Goal: Task Accomplishment & Management: Use online tool/utility

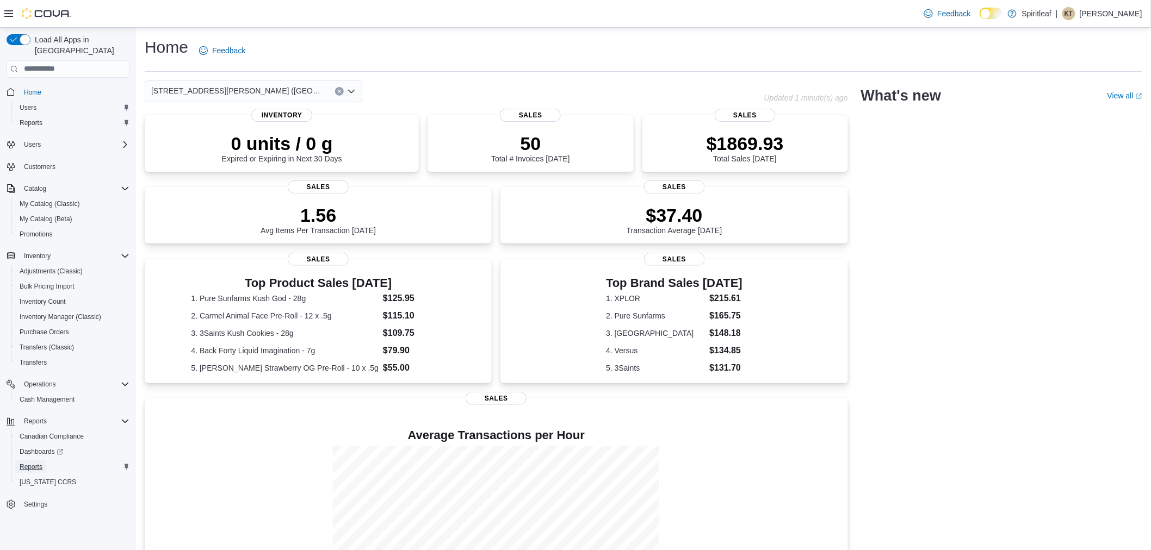
click at [35, 463] on span "Reports" at bounding box center [31, 467] width 23 height 9
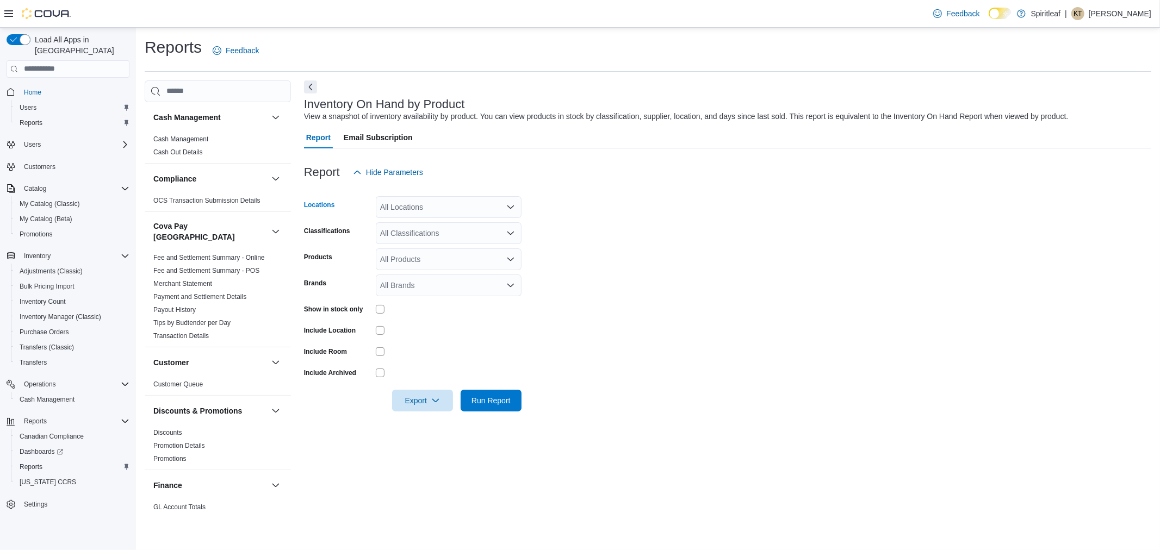
click at [437, 214] on div "All Locations" at bounding box center [449, 207] width 146 height 22
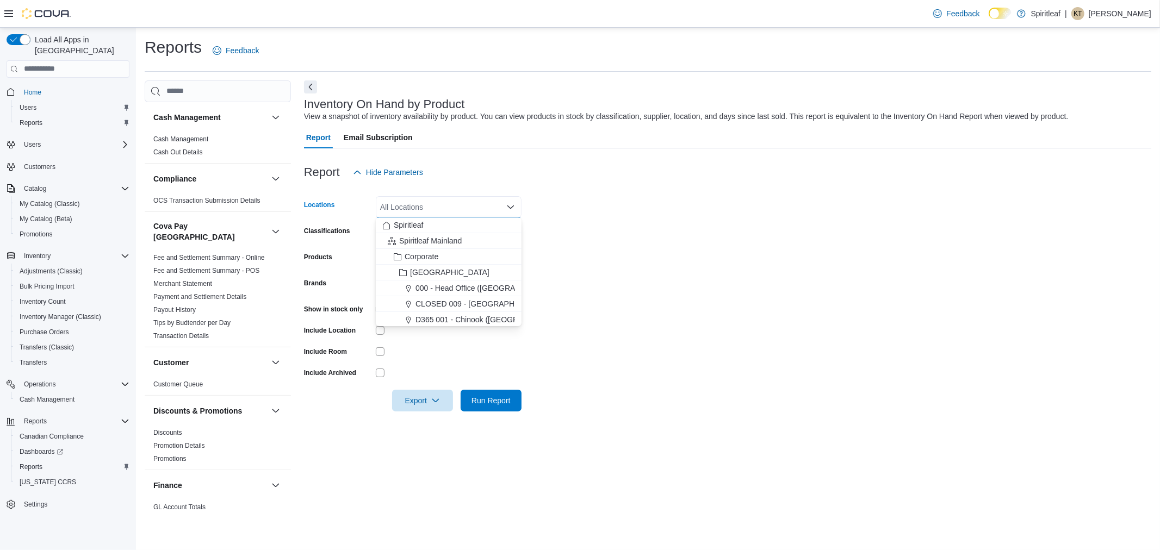
type input "*"
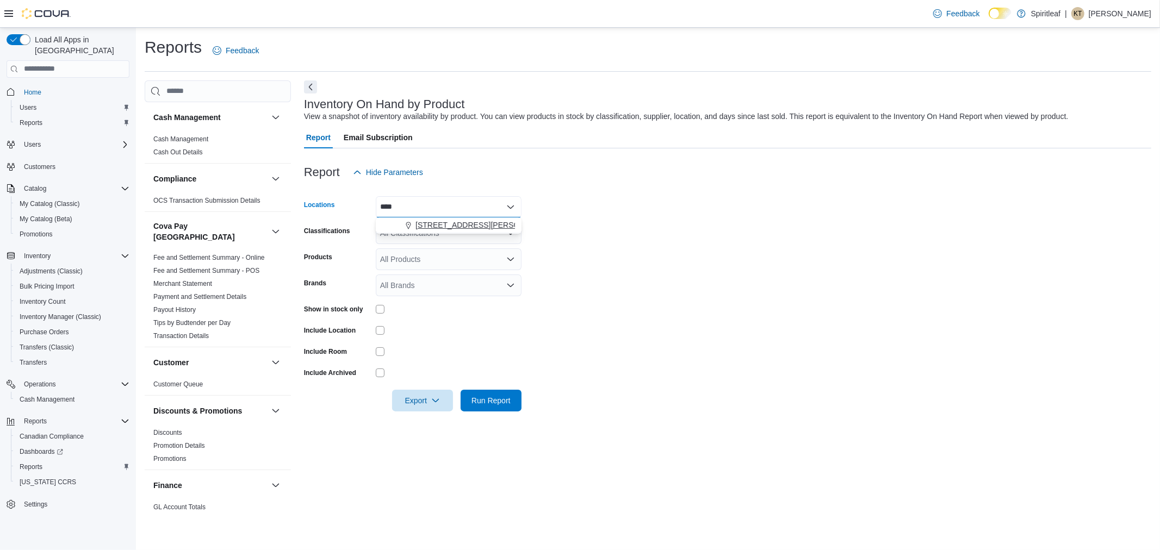
type input "****"
click at [458, 221] on span "[STREET_ADDRESS][PERSON_NAME] ([GEOGRAPHIC_DATA])" at bounding box center [528, 225] width 225 height 11
click at [654, 235] on form "Locations 592 - Spiritleaf Scott St (St Catharines) Classifications All Classif…" at bounding box center [727, 297] width 847 height 228
click at [509, 392] on span "Run Report" at bounding box center [491, 401] width 48 height 22
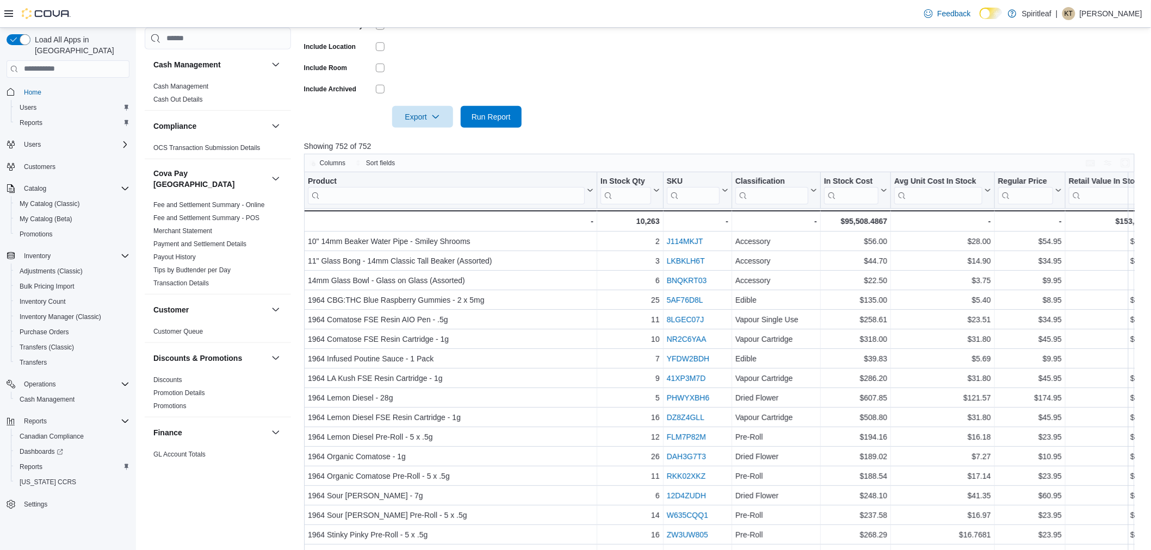
scroll to position [322, 0]
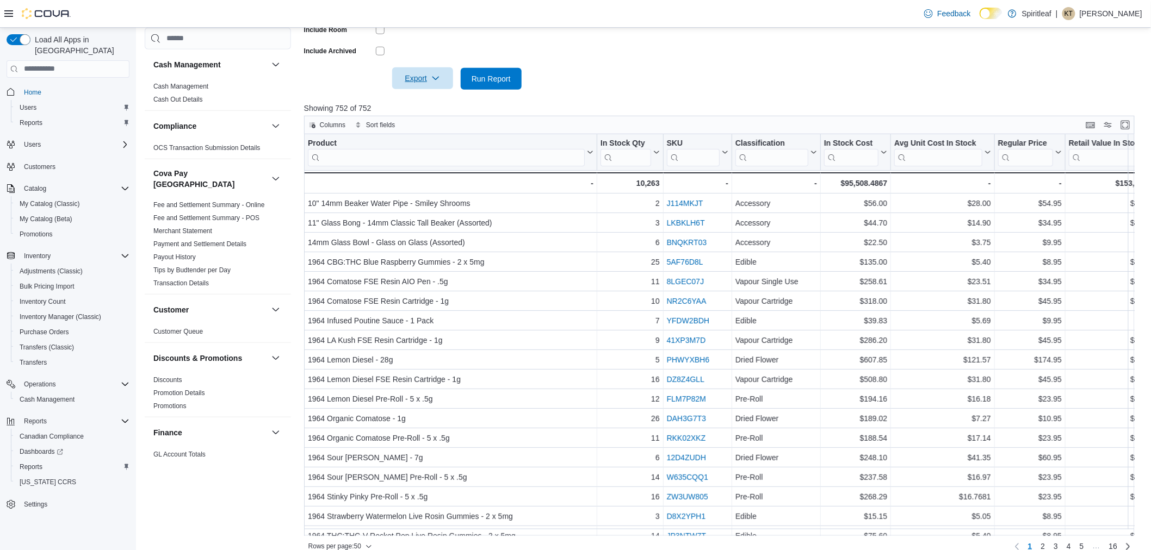
click at [442, 75] on span "Export" at bounding box center [423, 78] width 48 height 22
click at [442, 101] on span "Export to Excel" at bounding box center [424, 100] width 49 height 9
click at [365, 161] on input "search" at bounding box center [446, 156] width 277 height 17
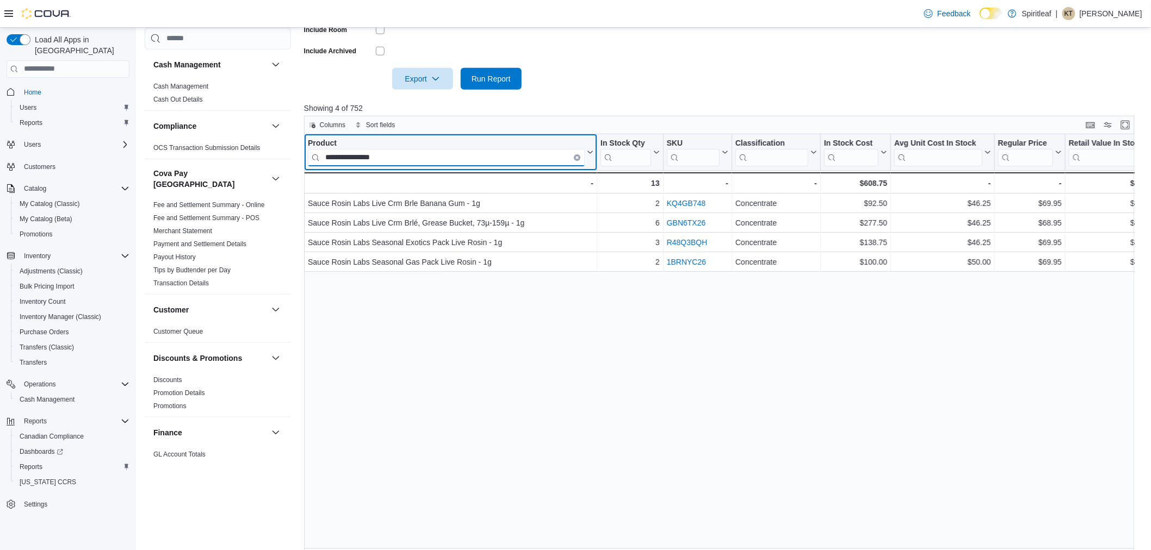
type input "**********"
click at [578, 157] on icon "Clear input" at bounding box center [576, 157] width 3 height 3
click at [485, 154] on input "search" at bounding box center [446, 156] width 277 height 17
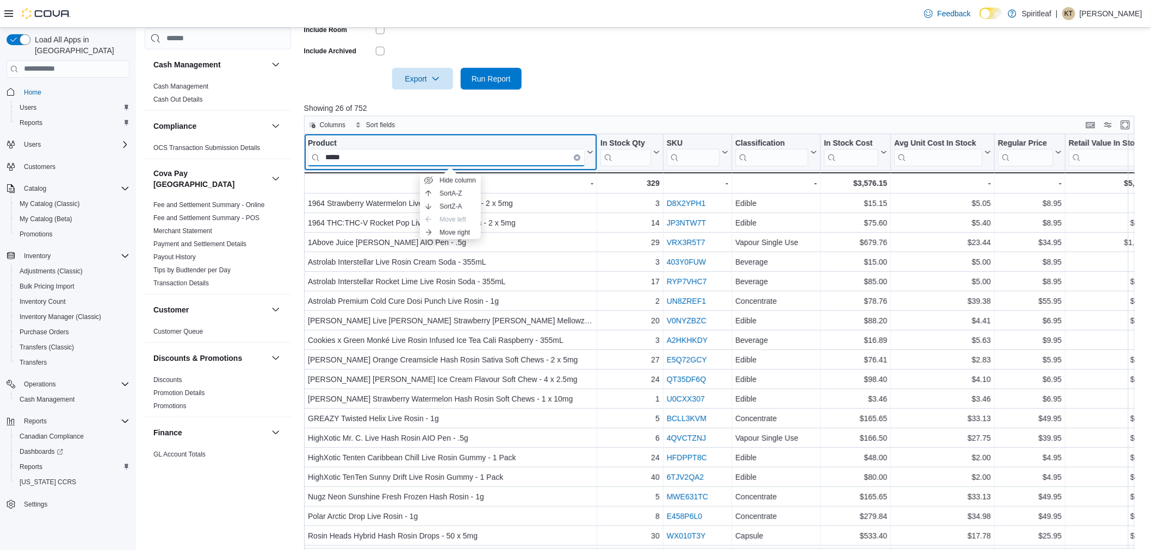
type input "*****"
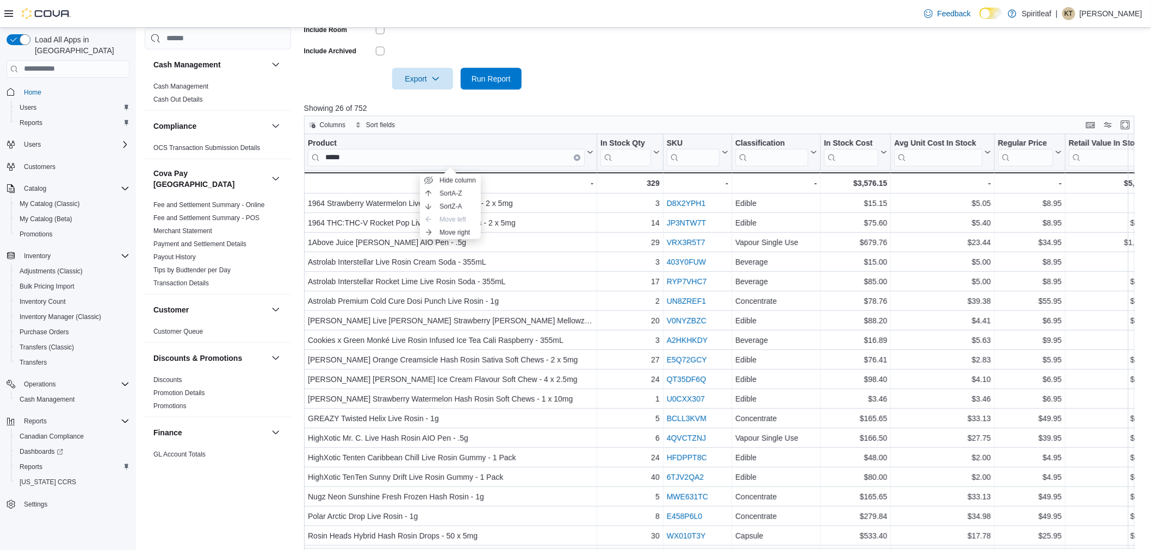
click at [577, 156] on icon "Clear input" at bounding box center [576, 157] width 3 height 3
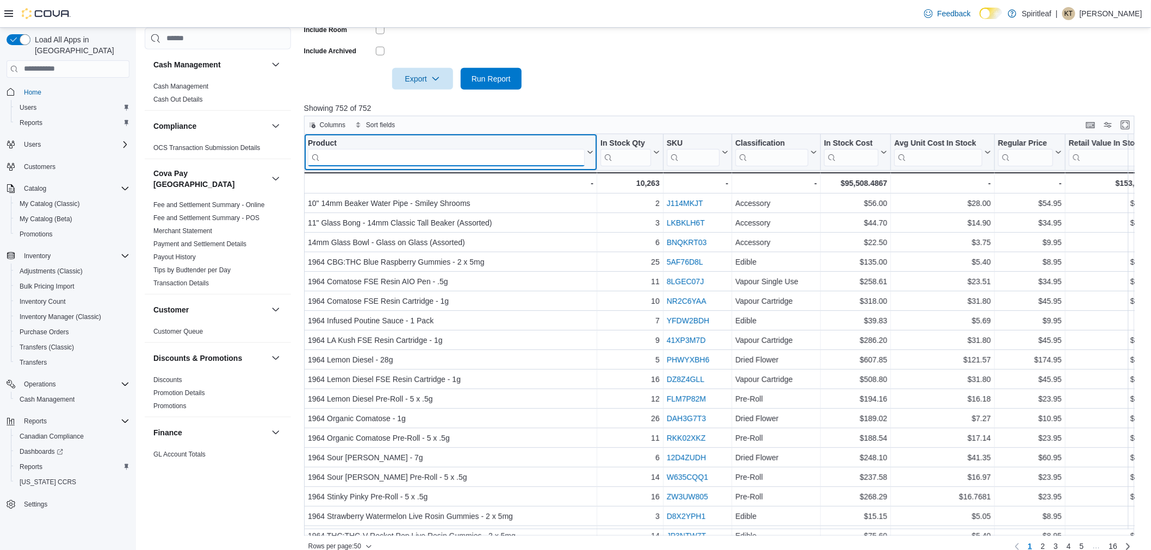
click at [515, 159] on input "search" at bounding box center [446, 156] width 277 height 17
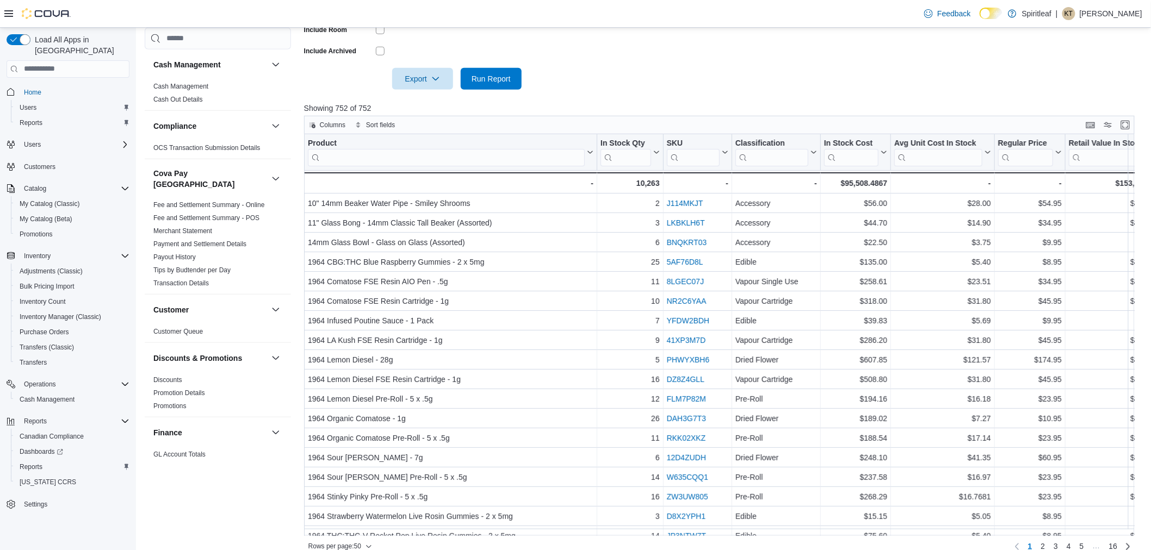
click at [594, 103] on p "Showing 752 of 752" at bounding box center [723, 108] width 839 height 11
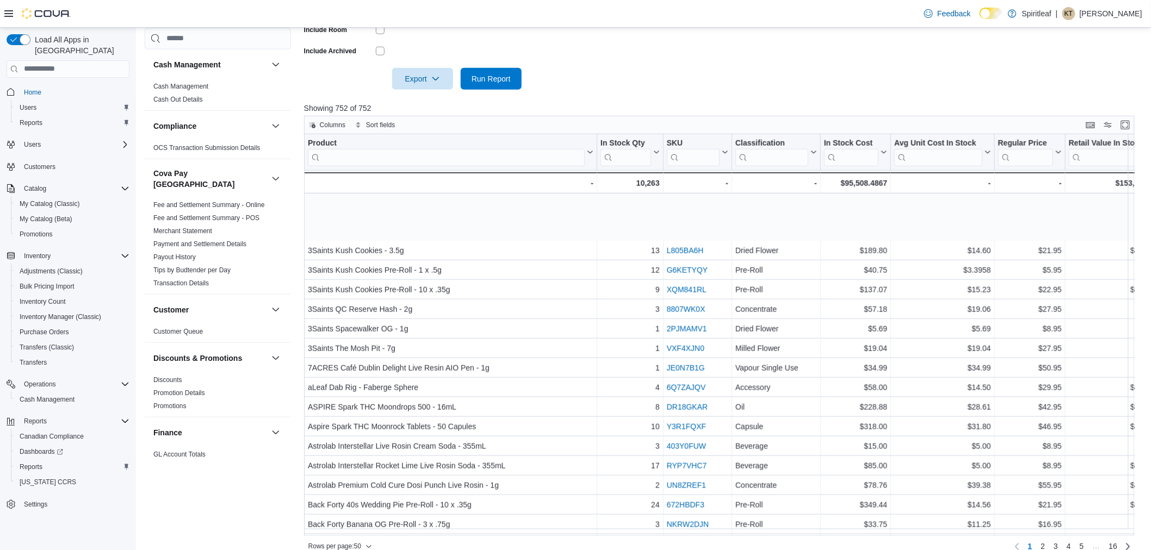
scroll to position [483, 0]
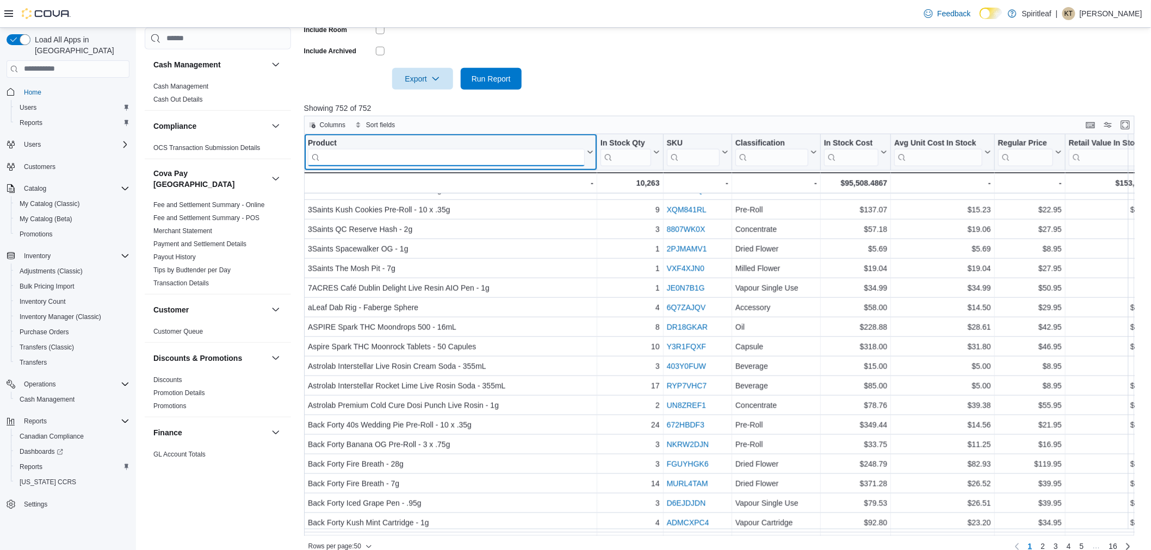
click at [529, 151] on input "search" at bounding box center [446, 156] width 277 height 17
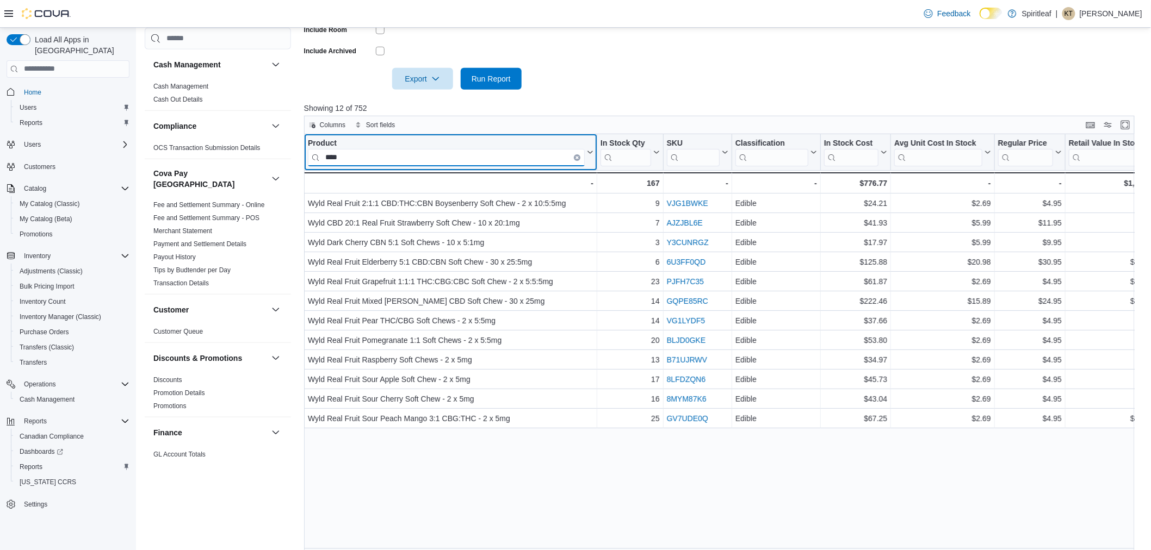
scroll to position [0, 0]
type input "****"
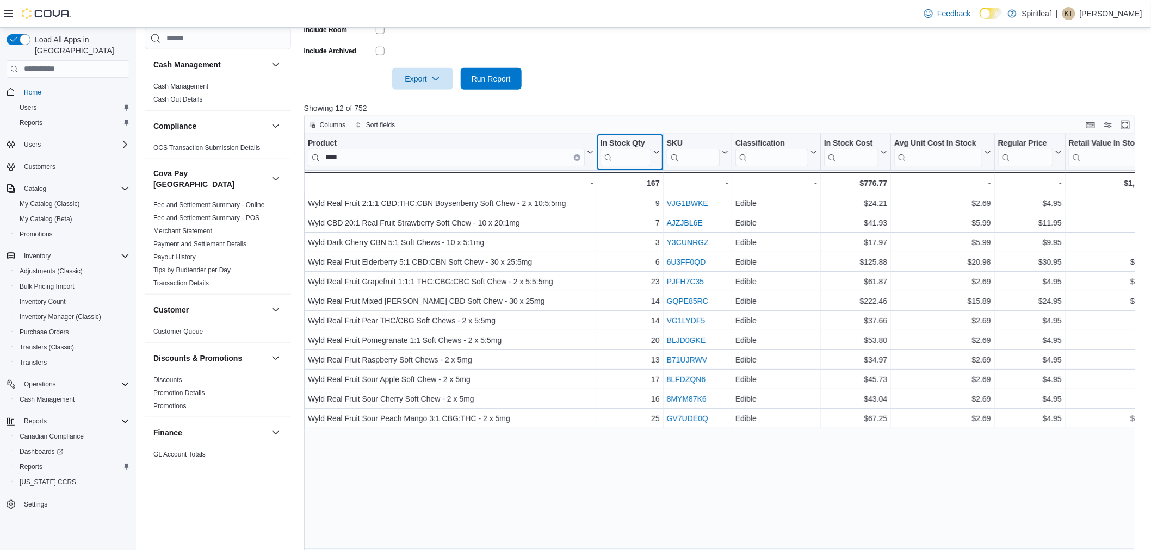
click at [656, 153] on icon at bounding box center [656, 152] width 5 height 3
click at [637, 202] on span "Sort High-Low" at bounding box center [637, 206] width 41 height 9
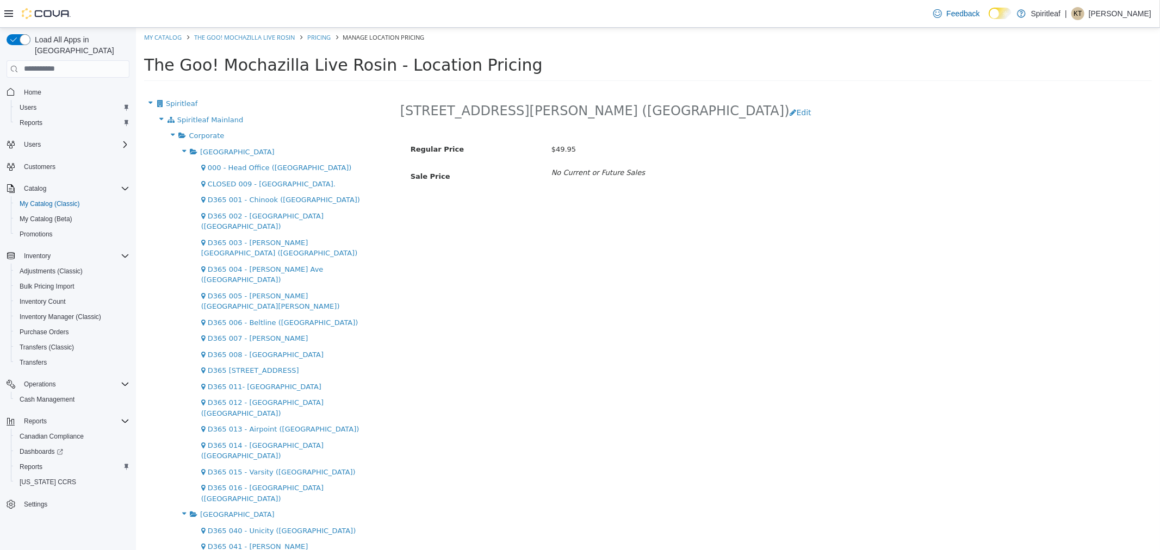
scroll to position [1777, 0]
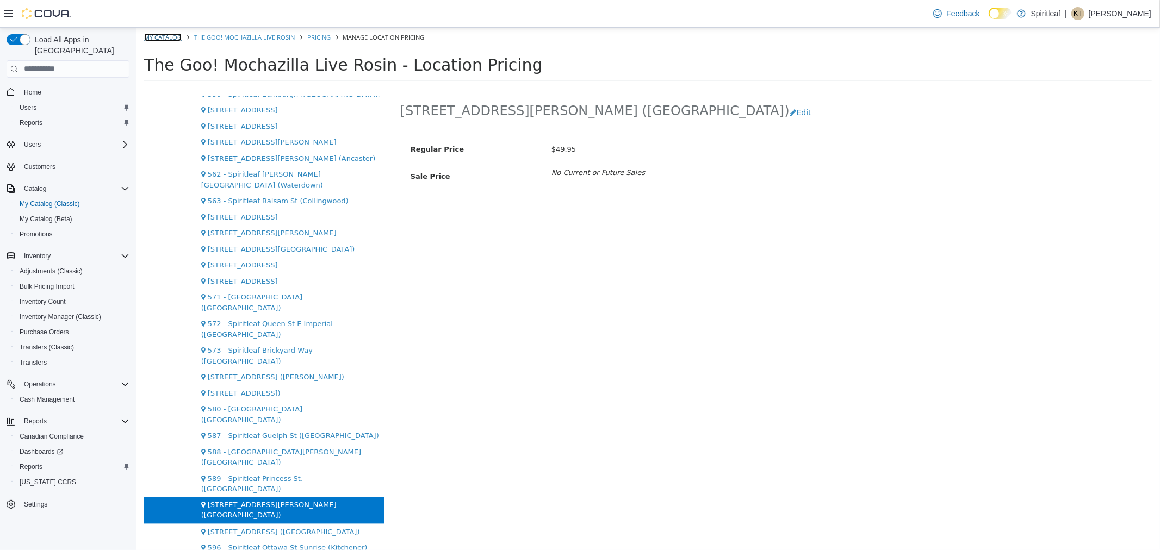
click at [159, 38] on link "My Catalog" at bounding box center [163, 37] width 38 height 8
select select "**********"
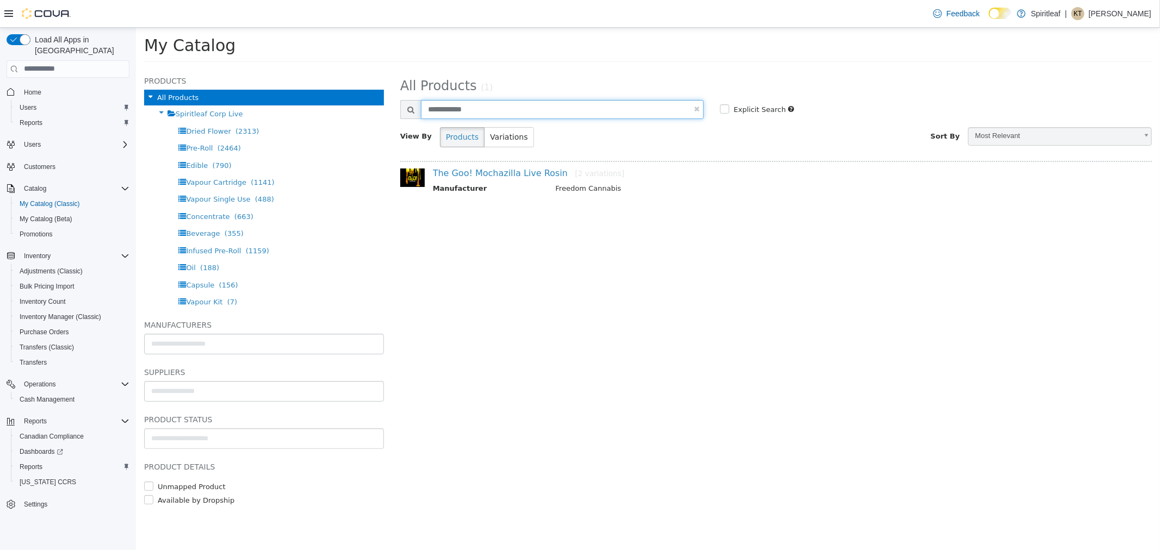
click at [486, 113] on input "**********" at bounding box center [561, 109] width 283 height 19
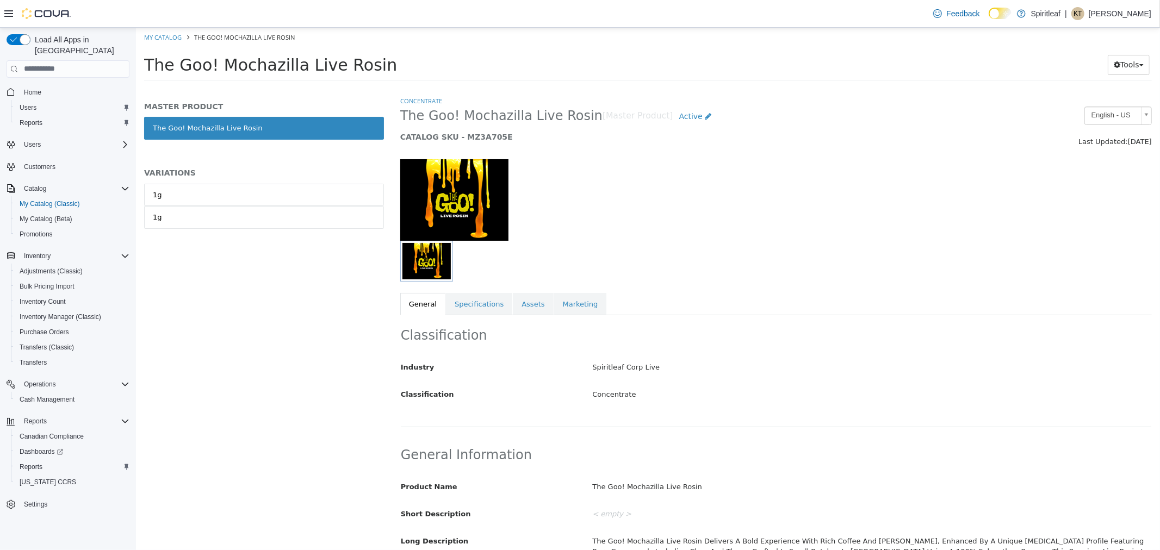
drag, startPoint x: 399, startPoint y: 117, endPoint x: 574, endPoint y: 121, distance: 175.7
click at [576, 120] on div "The Goo! Mochazilla Live Rosin [Master Product] Active CATALOG SKU - MZ3A705E" at bounding box center [680, 126] width 576 height 41
copy span "The Goo! Mochazilla Live Rosin"
